Goal: Complete application form

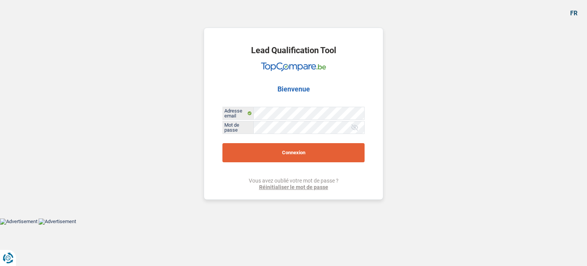
click at [279, 155] on button "Connexion" at bounding box center [293, 152] width 142 height 19
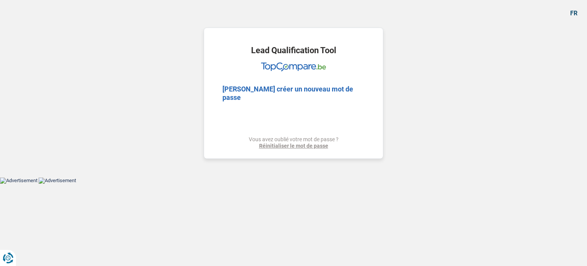
select select "48"
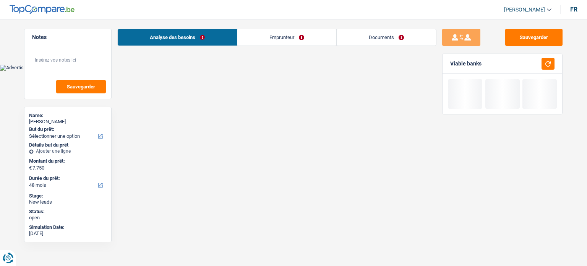
select select "48"
select select "cpasMargin"
select select "socialSecurity"
select select "liveWithParents"
select select "48"
